Goal: Task Accomplishment & Management: Manage account settings

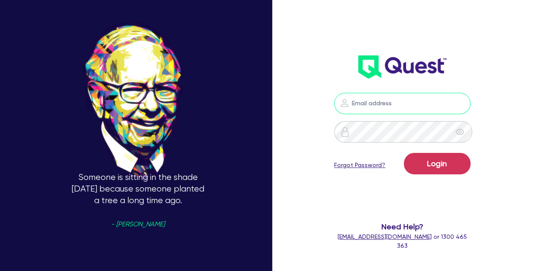
type input "[PERSON_NAME][EMAIL_ADDRESS][PERSON_NAME][DOMAIN_NAME]"
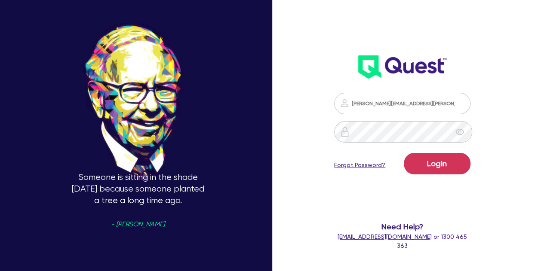
click at [436, 148] on form "[PERSON_NAME][EMAIL_ADDRESS][PERSON_NAME][DOMAIN_NAME] Login Forgot Password? N…" at bounding box center [402, 172] width 136 height 158
click at [440, 168] on button "Login" at bounding box center [437, 164] width 67 height 22
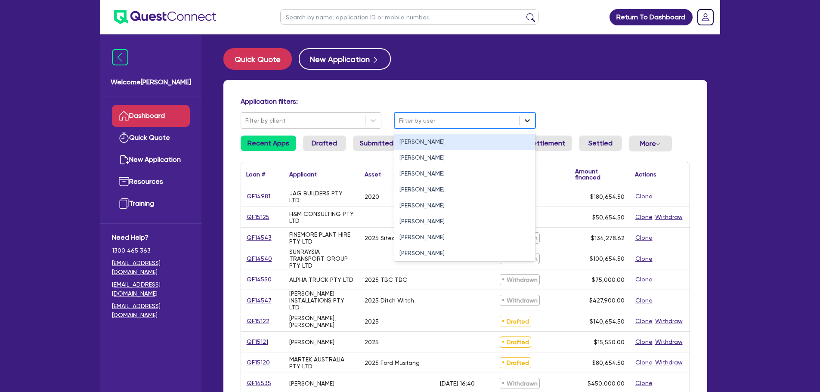
click at [521, 119] on div at bounding box center [526, 120] width 15 height 15
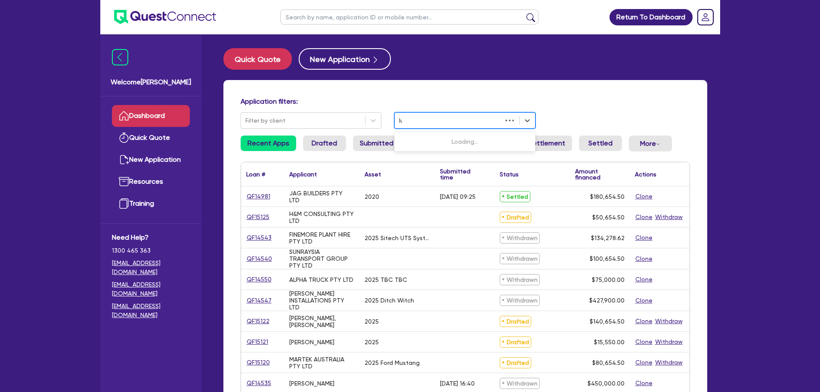
type input "luk"
click at [426, 145] on div "[PERSON_NAME]" at bounding box center [464, 142] width 141 height 16
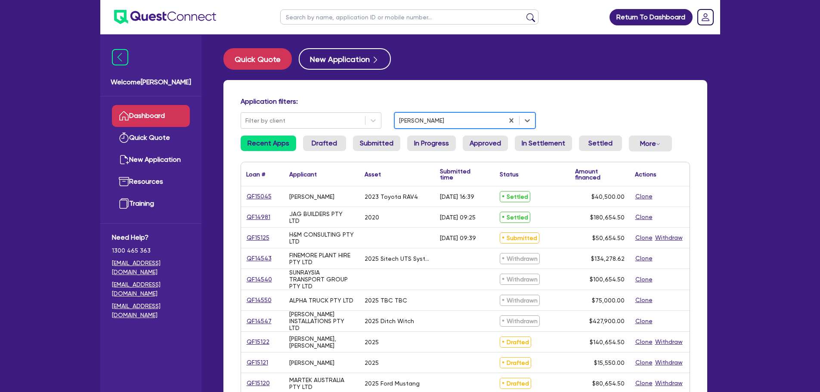
click at [604, 97] on h4 "Application filters:" at bounding box center [464, 101] width 449 height 8
click at [330, 144] on link "Drafted" at bounding box center [324, 143] width 43 height 15
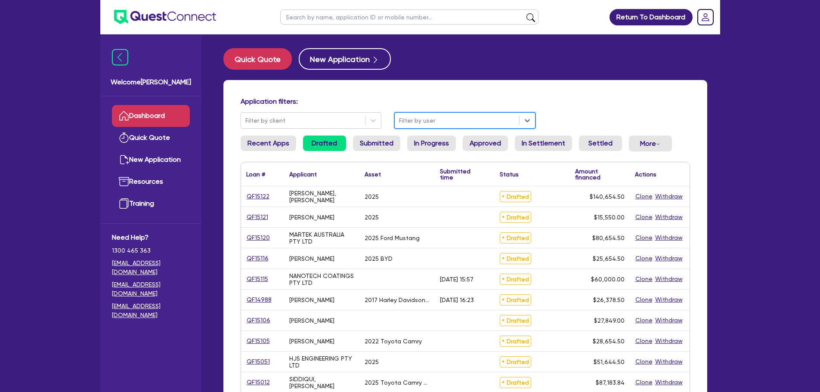
click at [323, 18] on input "text" at bounding box center [409, 16] width 258 height 15
type input "[PERSON_NAME]"
click at [524, 13] on button "submit" at bounding box center [531, 19] width 14 height 12
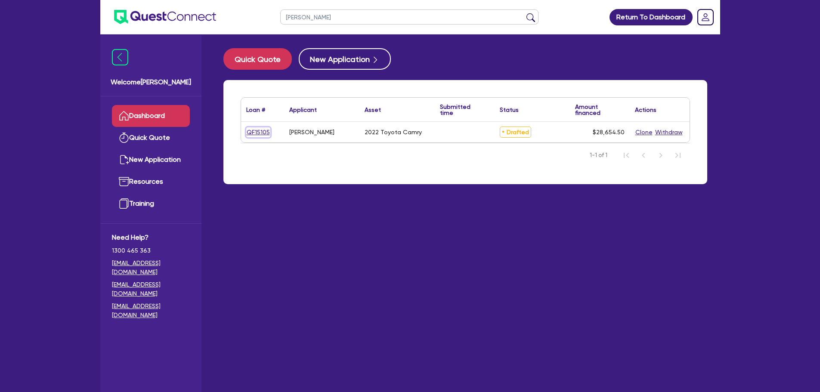
click at [255, 135] on link "QF15105" at bounding box center [258, 132] width 24 height 10
select select "CARS_AND_LIGHT_TRUCKS"
select select "PASSENGER_VEHICLES"
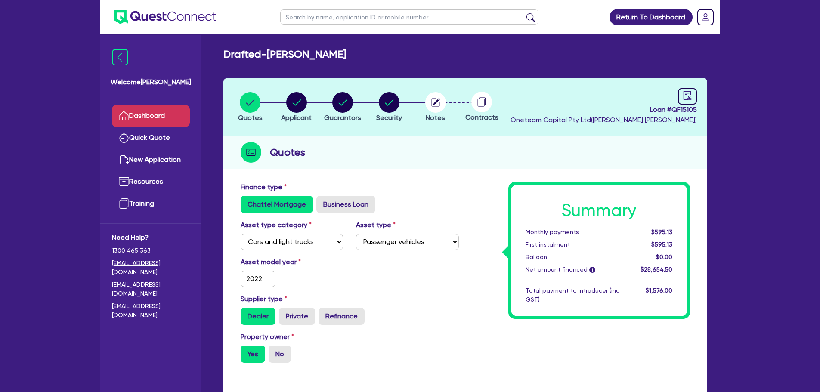
click at [156, 109] on link "Dashboard" at bounding box center [151, 116] width 78 height 22
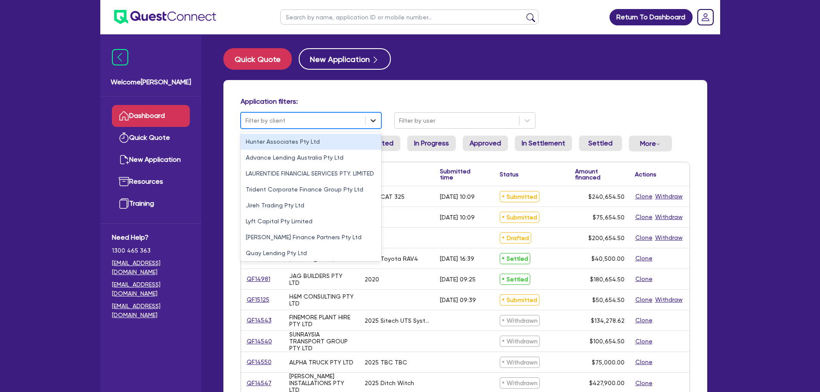
click at [376, 125] on icon at bounding box center [373, 120] width 9 height 9
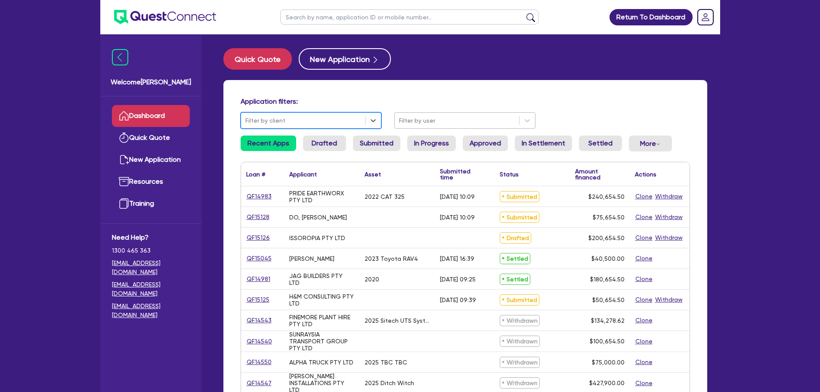
drag, startPoint x: 512, startPoint y: 120, endPoint x: 524, endPoint y: 120, distance: 11.6
click at [512, 120] on div at bounding box center [457, 120] width 116 height 11
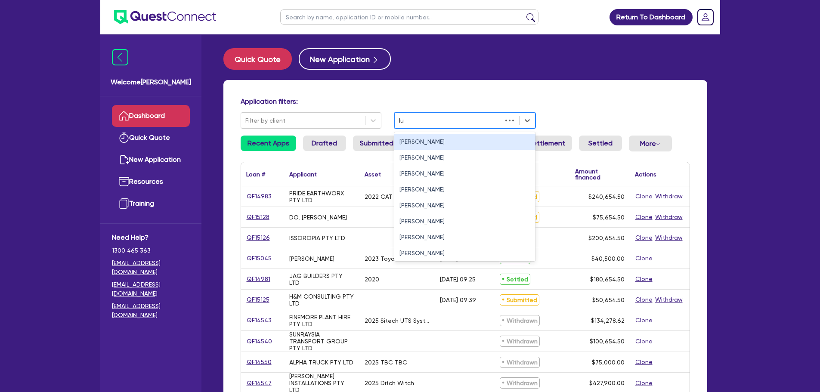
type input "luk"
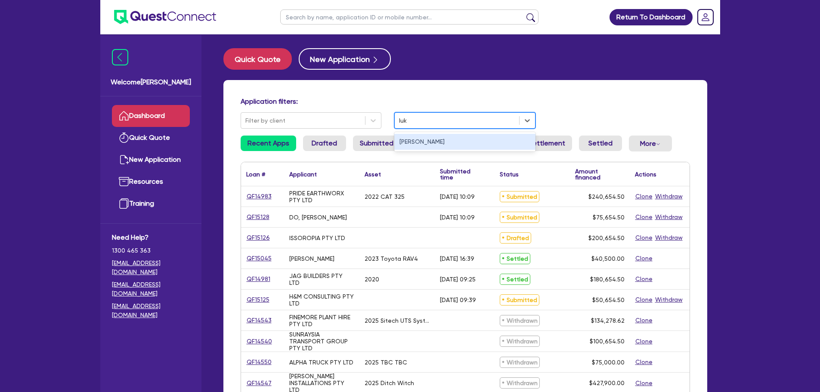
click at [425, 142] on div "[PERSON_NAME]" at bounding box center [464, 142] width 141 height 16
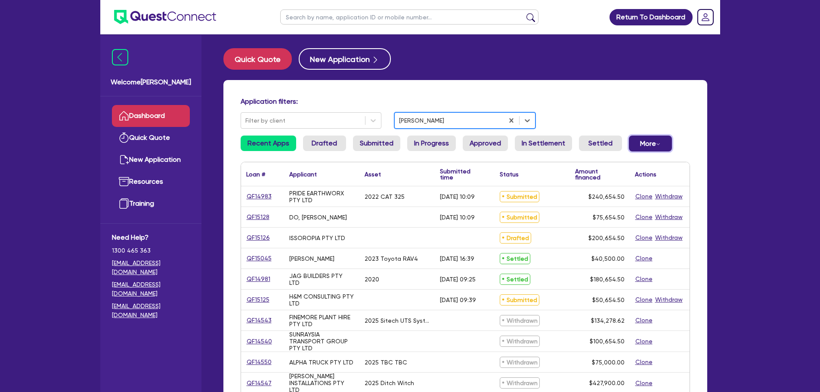
click at [640, 142] on button "More Withdrawn Declined" at bounding box center [650, 144] width 43 height 16
